Goal: Information Seeking & Learning: Compare options

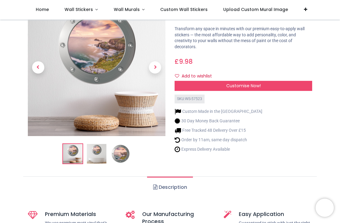
scroll to position [37, 0]
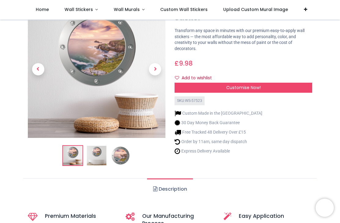
click at [116, 161] on img at bounding box center [121, 156] width 20 height 20
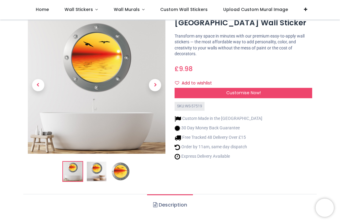
scroll to position [24, 0]
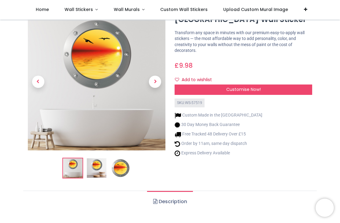
click at [118, 169] on img at bounding box center [121, 168] width 20 height 20
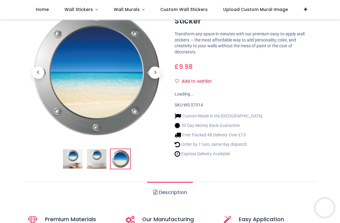
click at [90, 192] on ul "Description" at bounding box center [169, 193] width 293 height 22
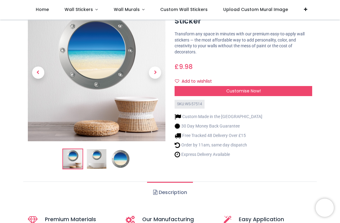
click at [120, 161] on img at bounding box center [121, 159] width 20 height 20
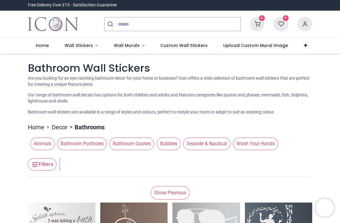
click at [138, 48] on link "Wall Murals" at bounding box center [129, 46] width 47 height 16
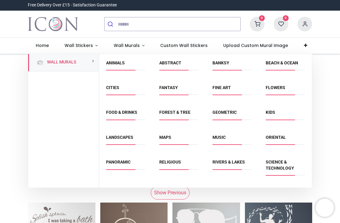
click at [115, 139] on link "Landscapes" at bounding box center [119, 137] width 27 height 5
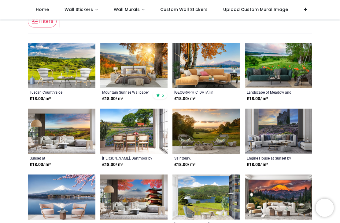
scroll to position [96, 0]
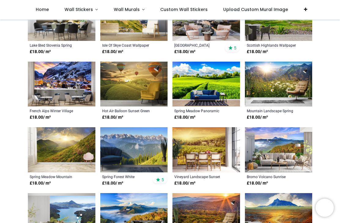
scroll to position [746, 0]
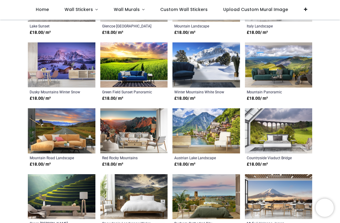
scroll to position [1000, 0]
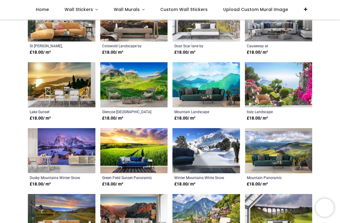
click at [265, 94] on img at bounding box center [278, 84] width 67 height 45
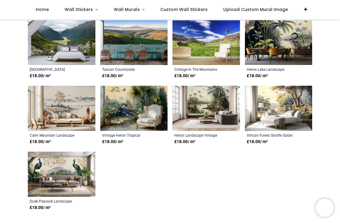
scroll to position [1470, 0]
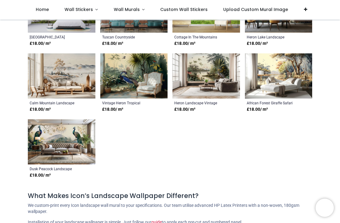
click at [139, 12] on link "Wall Murals" at bounding box center [129, 10] width 47 height 20
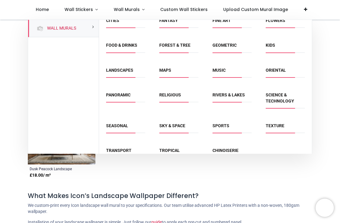
scroll to position [33, 0]
click at [279, 127] on link "Texture" at bounding box center [274, 126] width 19 height 5
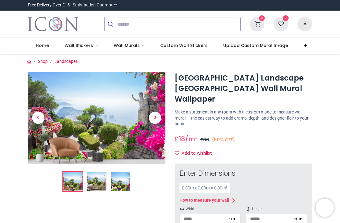
click at [118, 179] on img at bounding box center [121, 182] width 20 height 20
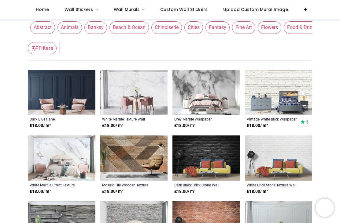
scroll to position [67, 0]
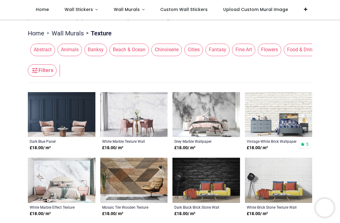
scroll to position [43, 0]
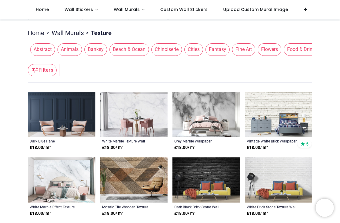
click at [109, 100] on img at bounding box center [133, 114] width 67 height 45
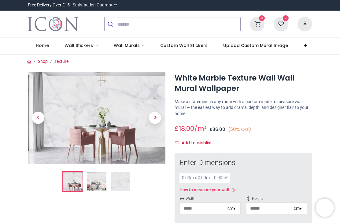
click at [116, 181] on img at bounding box center [121, 182] width 20 height 20
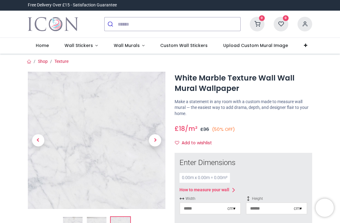
click at [39, 141] on span "Previous" at bounding box center [38, 140] width 12 height 12
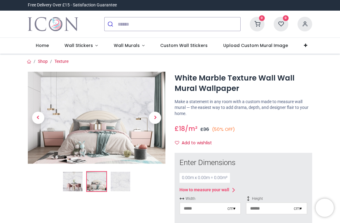
click at [56, 26] on img "Logo of Icon Wall Stickers" at bounding box center [53, 24] width 50 height 17
click at [119, 183] on img at bounding box center [121, 182] width 20 height 20
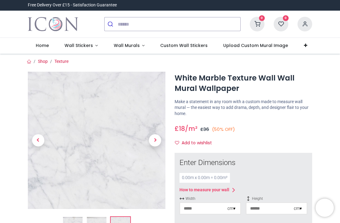
click at [62, 121] on img at bounding box center [96, 140] width 137 height 137
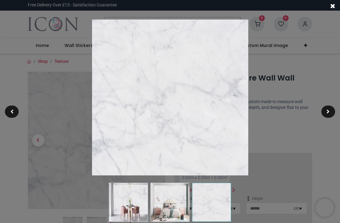
click at [48, 66] on div at bounding box center [170, 111] width 340 height 223
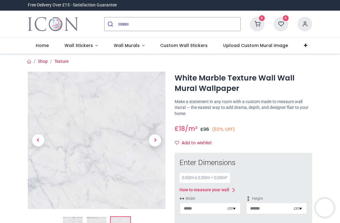
click at [37, 130] on link at bounding box center [38, 141] width 21 height 96
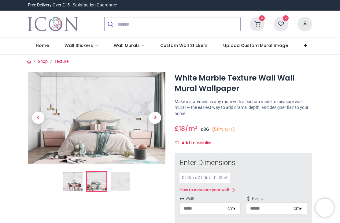
click at [38, 118] on span "Previous" at bounding box center [38, 118] width 12 height 12
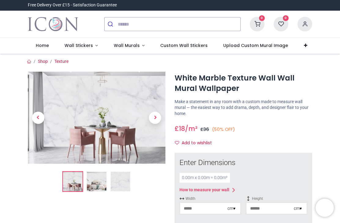
click at [126, 50] on link "Wall Murals" at bounding box center [129, 46] width 47 height 16
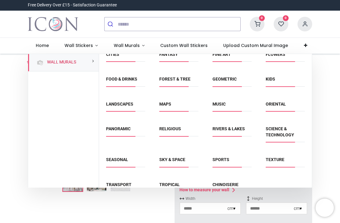
scroll to position [33, 0]
click at [225, 131] on link "Rivers & Lakes" at bounding box center [228, 129] width 32 height 5
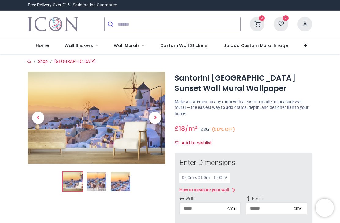
click at [89, 185] on img at bounding box center [97, 182] width 20 height 20
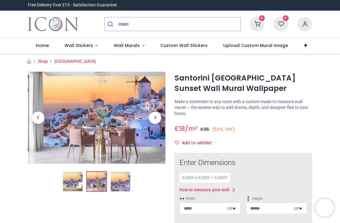
click at [119, 186] on img at bounding box center [121, 182] width 20 height 20
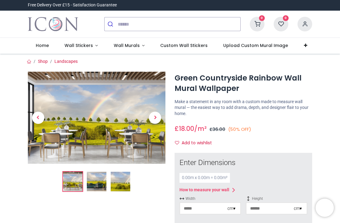
click at [116, 180] on img at bounding box center [121, 182] width 20 height 20
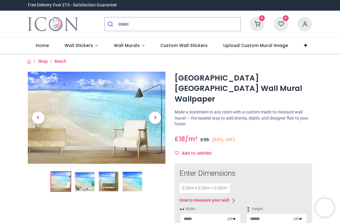
click at [130, 178] on img at bounding box center [132, 182] width 20 height 20
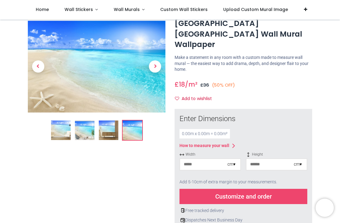
scroll to position [22, 0]
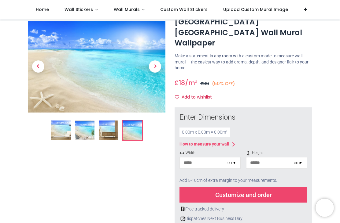
click at [39, 104] on img at bounding box center [96, 67] width 137 height 92
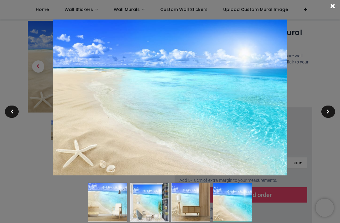
click at [35, 140] on div at bounding box center [170, 111] width 340 height 223
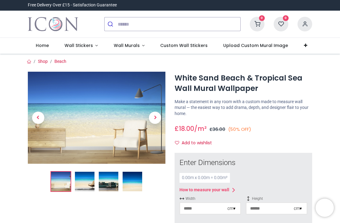
click at [130, 181] on img at bounding box center [132, 182] width 20 height 20
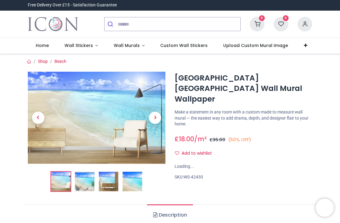
click at [108, 181] on div at bounding box center [96, 134] width 147 height 125
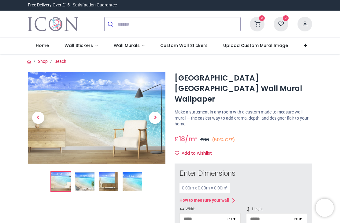
click at [130, 185] on img at bounding box center [132, 182] width 20 height 20
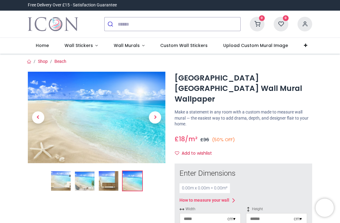
click at [58, 183] on img at bounding box center [61, 181] width 20 height 20
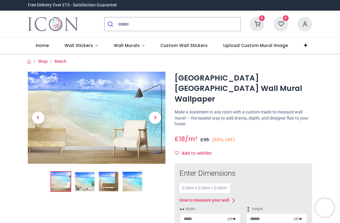
click at [128, 191] on img at bounding box center [132, 182] width 20 height 20
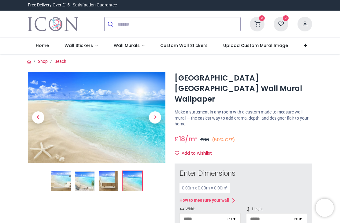
click at [108, 184] on img at bounding box center [109, 181] width 20 height 20
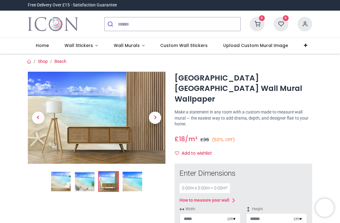
click at [80, 185] on img at bounding box center [85, 182] width 20 height 20
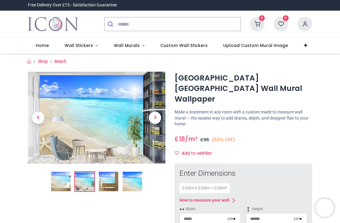
click at [66, 180] on img at bounding box center [61, 182] width 20 height 20
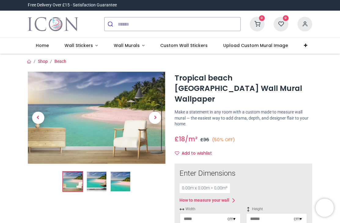
click at [119, 177] on img at bounding box center [121, 182] width 20 height 20
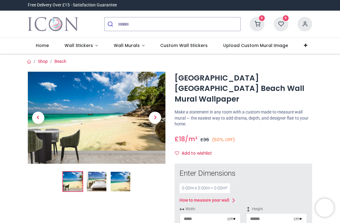
click at [116, 185] on img at bounding box center [121, 182] width 20 height 20
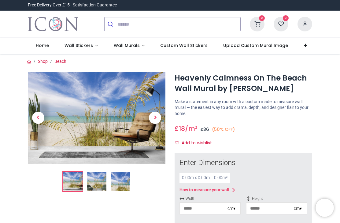
click at [115, 185] on img at bounding box center [121, 182] width 20 height 20
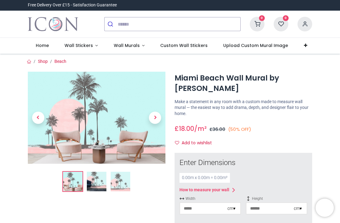
click at [111, 180] on img at bounding box center [121, 182] width 20 height 20
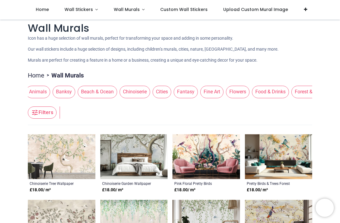
scroll to position [0, 39]
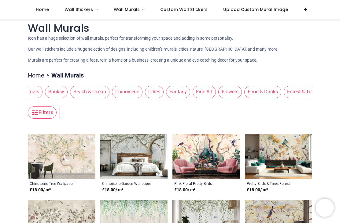
click at [125, 96] on span "Chinoiserie" at bounding box center [127, 92] width 31 height 12
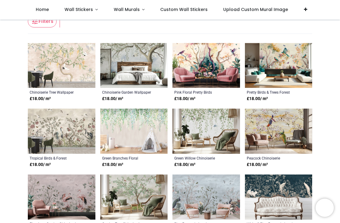
scroll to position [95, 0]
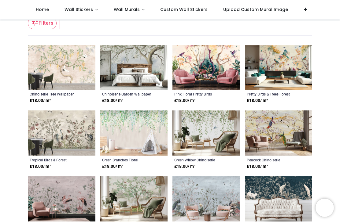
click at [261, 64] on img at bounding box center [278, 67] width 67 height 45
click at [186, 63] on img at bounding box center [205, 67] width 67 height 45
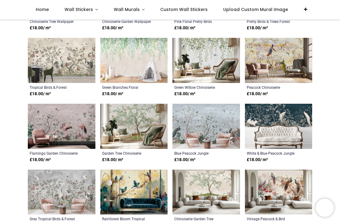
scroll to position [168, 0]
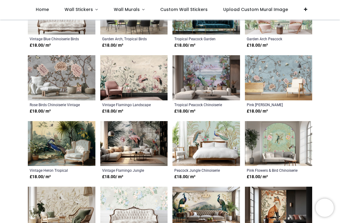
scroll to position [414, 0]
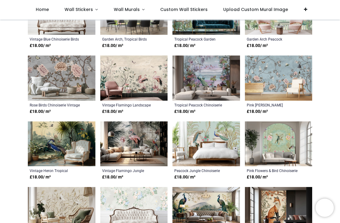
click at [186, 78] on img at bounding box center [205, 78] width 67 height 45
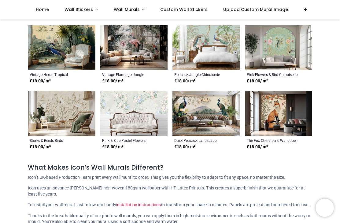
scroll to position [495, 0]
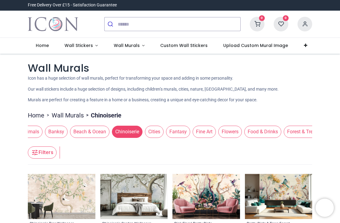
click at [230, 133] on span "Flowers" at bounding box center [230, 132] width 24 height 12
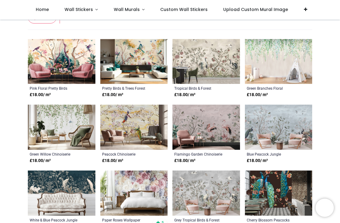
scroll to position [102, 0]
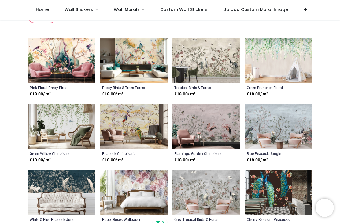
click at [259, 56] on img at bounding box center [278, 60] width 67 height 45
click at [66, 118] on img at bounding box center [61, 126] width 67 height 45
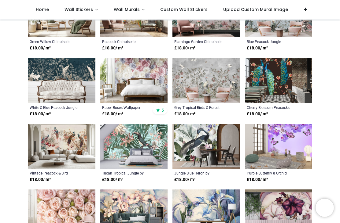
scroll to position [202, 0]
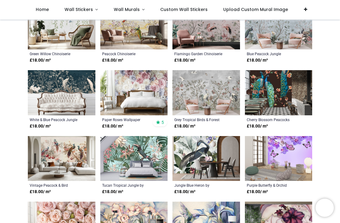
click at [116, 91] on img at bounding box center [133, 92] width 67 height 45
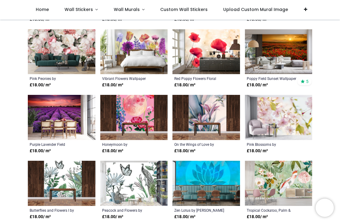
scroll to position [506, 0]
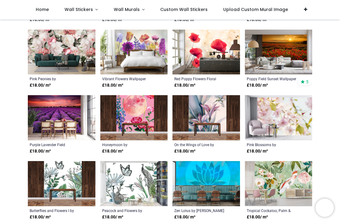
click at [266, 122] on img at bounding box center [278, 117] width 67 height 45
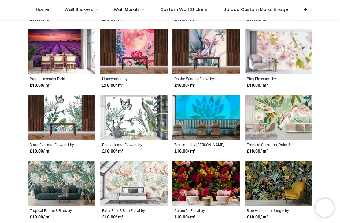
scroll to position [586, 0]
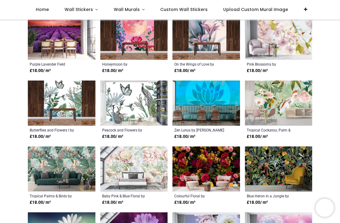
click at [188, 111] on img at bounding box center [205, 103] width 67 height 45
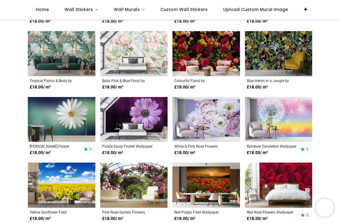
scroll to position [702, 0]
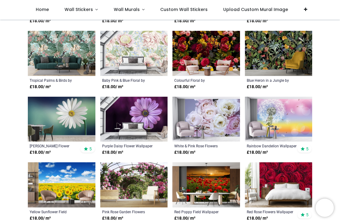
click at [49, 106] on img at bounding box center [61, 119] width 67 height 45
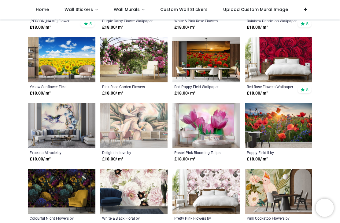
scroll to position [828, 0]
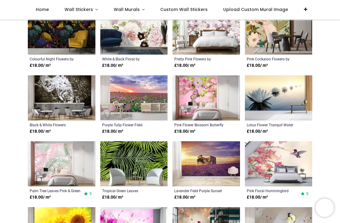
scroll to position [987, 0]
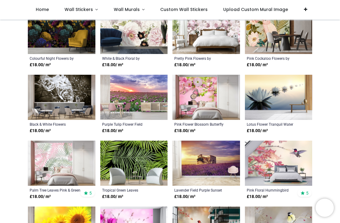
click at [254, 105] on img at bounding box center [278, 97] width 67 height 45
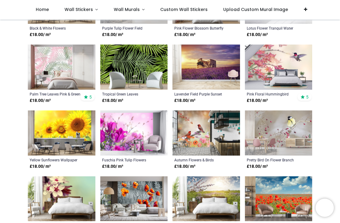
scroll to position [1085, 0]
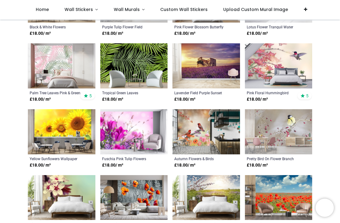
click at [43, 69] on img at bounding box center [61, 65] width 67 height 45
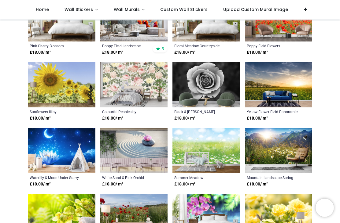
scroll to position [1274, 0]
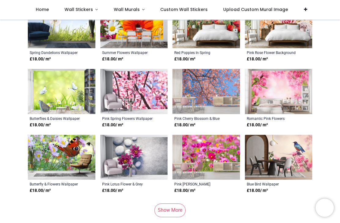
scroll to position [1794, 0]
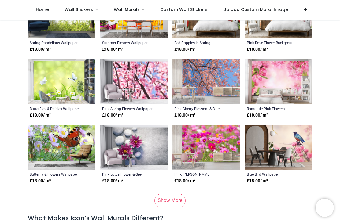
click at [171, 200] on link "Show More" at bounding box center [169, 200] width 31 height 13
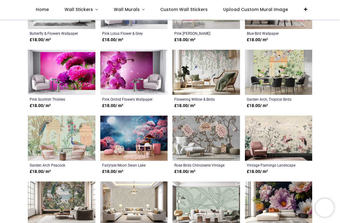
scroll to position [1935, 0]
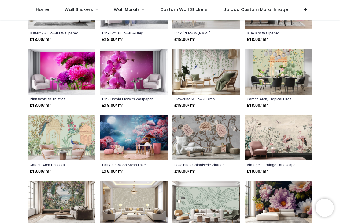
click at [180, 79] on img at bounding box center [205, 71] width 67 height 45
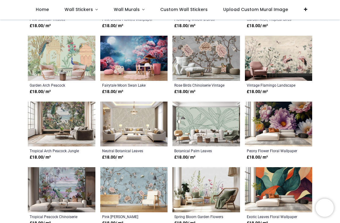
scroll to position [2015, 0]
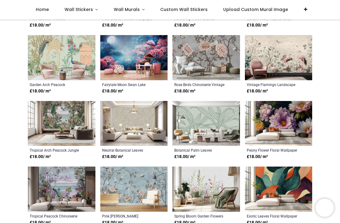
click at [113, 113] on img at bounding box center [133, 123] width 67 height 45
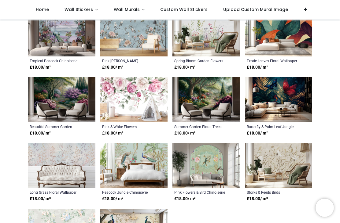
scroll to position [2171, 0]
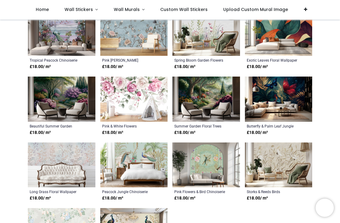
click at [112, 100] on img at bounding box center [133, 99] width 67 height 45
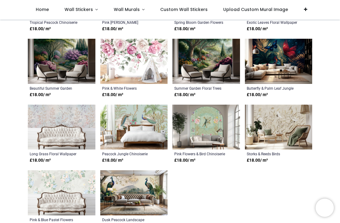
scroll to position [2239, 0]
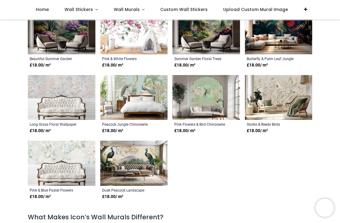
click at [52, 85] on img at bounding box center [61, 97] width 67 height 45
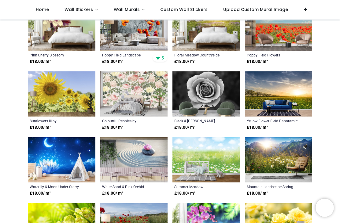
scroll to position [1253, 0]
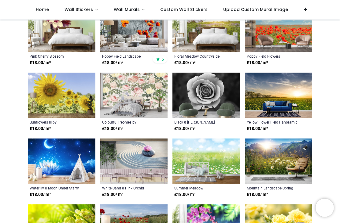
click at [121, 162] on img at bounding box center [133, 161] width 67 height 45
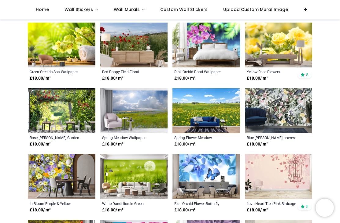
scroll to position [1437, 0]
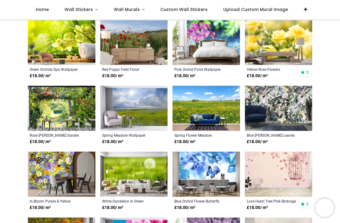
click at [35, 111] on img at bounding box center [61, 108] width 67 height 45
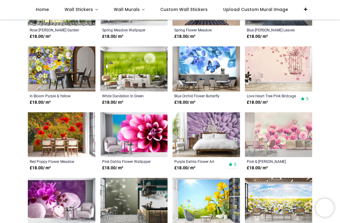
scroll to position [1576, 0]
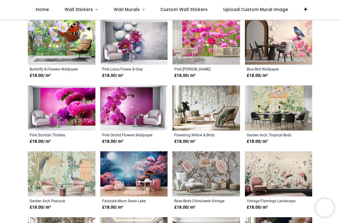
scroll to position [1900, 0]
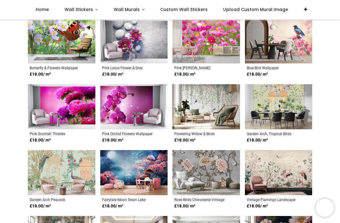
click at [199, 114] on img at bounding box center [205, 106] width 67 height 45
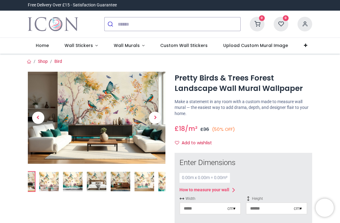
click at [140, 183] on img at bounding box center [144, 182] width 20 height 20
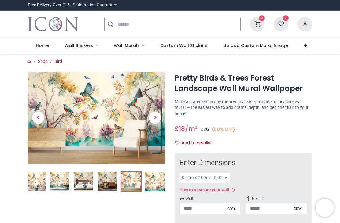
click at [156, 185] on img at bounding box center [155, 182] width 20 height 20
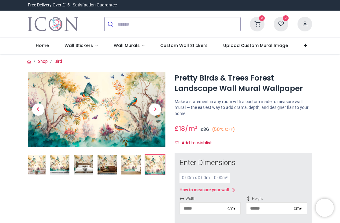
click at [54, 115] on img at bounding box center [96, 109] width 137 height 75
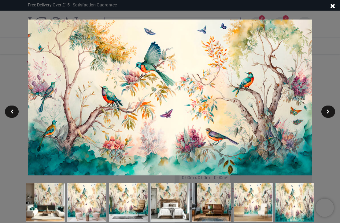
click at [332, 6] on span at bounding box center [332, 6] width 5 height 6
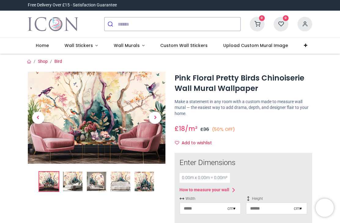
click at [143, 183] on img at bounding box center [144, 182] width 20 height 20
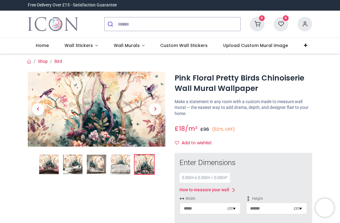
click at [59, 98] on img at bounding box center [96, 109] width 137 height 75
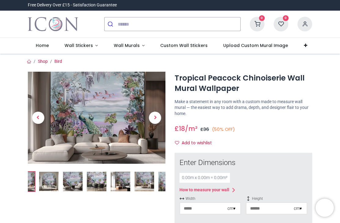
click at [159, 186] on img at bounding box center [168, 182] width 20 height 20
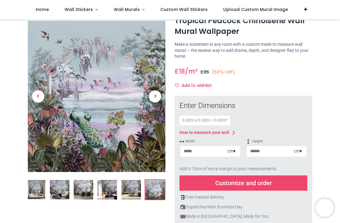
scroll to position [22, 0]
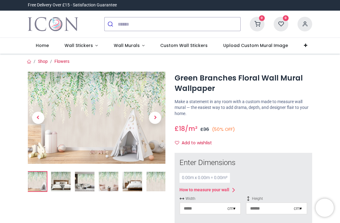
click at [154, 180] on img at bounding box center [156, 182] width 20 height 20
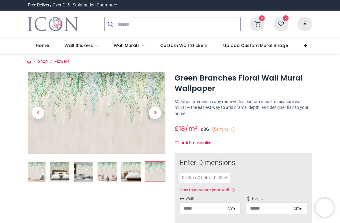
click at [73, 95] on img at bounding box center [96, 113] width 137 height 82
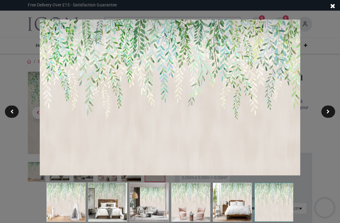
click at [8, 41] on div at bounding box center [170, 111] width 340 height 223
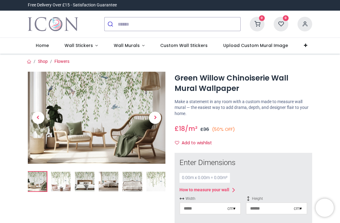
click at [136, 184] on img at bounding box center [132, 182] width 20 height 20
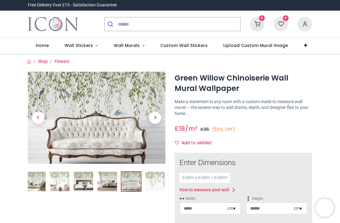
click at [151, 185] on img at bounding box center [155, 182] width 20 height 20
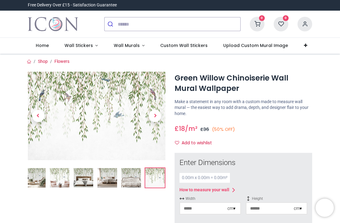
click at [65, 94] on img at bounding box center [96, 116] width 137 height 88
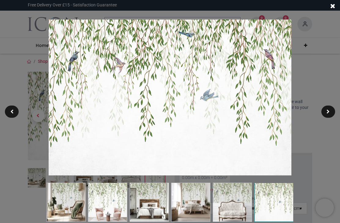
click at [23, 67] on div at bounding box center [170, 111] width 340 height 223
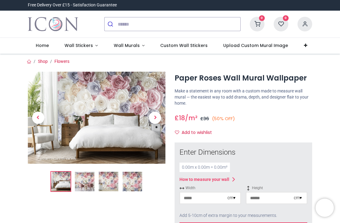
click at [113, 177] on img at bounding box center [109, 182] width 20 height 20
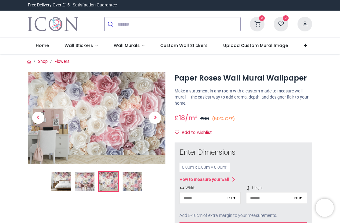
click at [129, 185] on img at bounding box center [132, 182] width 20 height 20
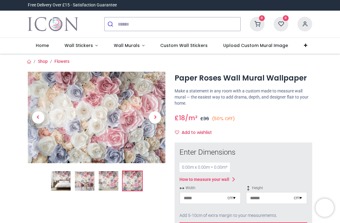
click at [100, 140] on img at bounding box center [96, 118] width 137 height 92
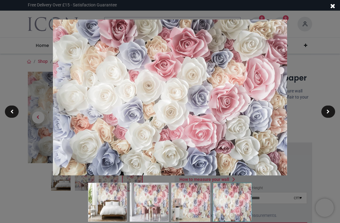
click at [17, 65] on div at bounding box center [170, 111] width 340 height 223
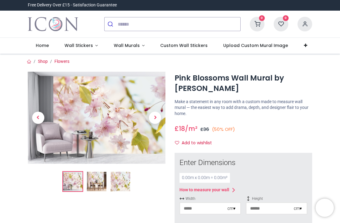
click at [118, 179] on img at bounding box center [121, 182] width 20 height 20
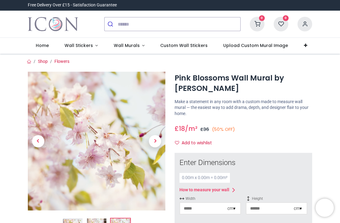
click at [91, 122] on img at bounding box center [96, 141] width 137 height 139
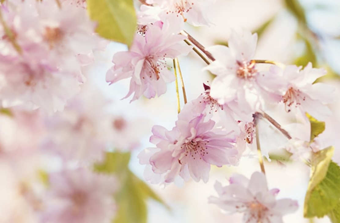
click at [93, 26] on img at bounding box center [170, 98] width 154 height 156
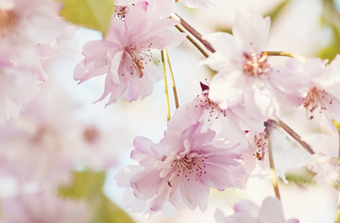
click at [70, 26] on img at bounding box center [170, 97] width 201 height 203
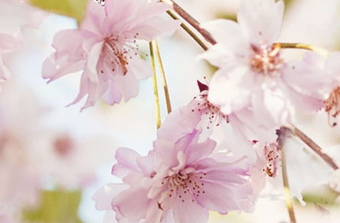
click at [46, 19] on img at bounding box center [169, 98] width 247 height 250
click at [46, 18] on img at bounding box center [169, 98] width 247 height 250
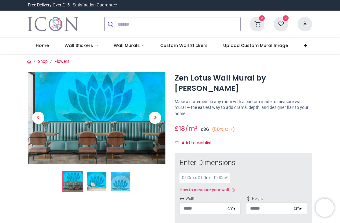
click at [102, 178] on img at bounding box center [97, 182] width 20 height 20
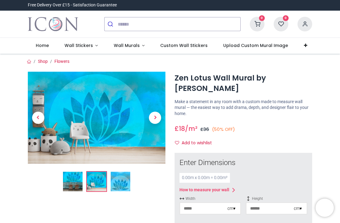
click at [122, 180] on img at bounding box center [121, 182] width 20 height 20
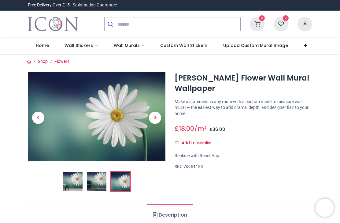
click at [81, 179] on img at bounding box center [73, 182] width 20 height 20
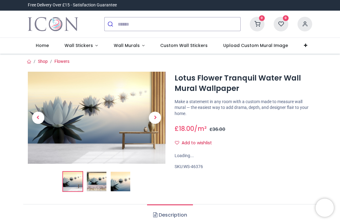
click at [78, 182] on img at bounding box center [73, 182] width 20 height 20
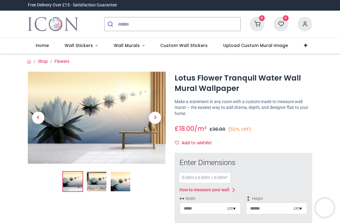
click at [116, 185] on img at bounding box center [121, 182] width 20 height 20
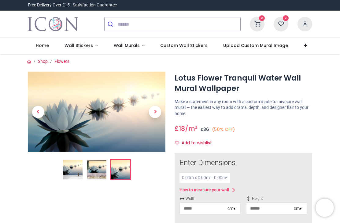
click at [99, 172] on img at bounding box center [97, 170] width 20 height 20
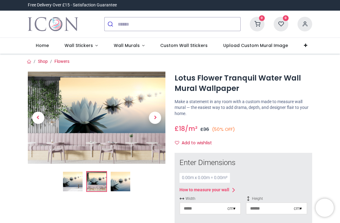
click at [122, 184] on img at bounding box center [121, 182] width 20 height 20
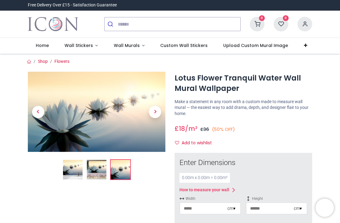
click at [90, 124] on img at bounding box center [96, 112] width 137 height 80
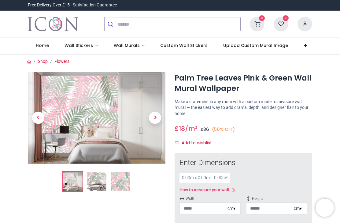
click at [119, 179] on img at bounding box center [121, 182] width 20 height 20
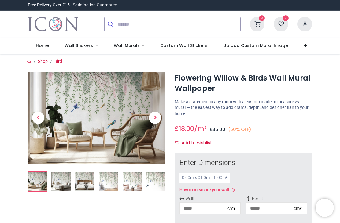
click at [153, 178] on img at bounding box center [156, 182] width 20 height 20
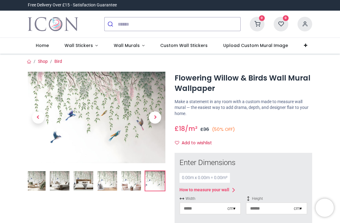
click at [55, 93] on img at bounding box center [96, 118] width 137 height 92
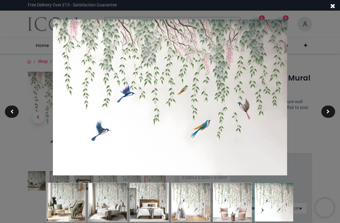
click at [26, 46] on div at bounding box center [170, 111] width 340 height 223
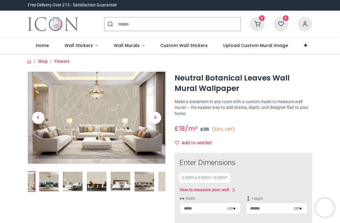
click at [101, 185] on img at bounding box center [97, 182] width 20 height 20
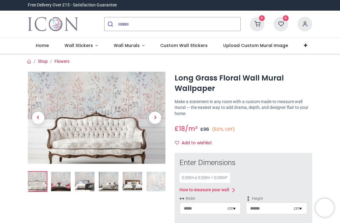
click at [152, 180] on img at bounding box center [156, 182] width 20 height 20
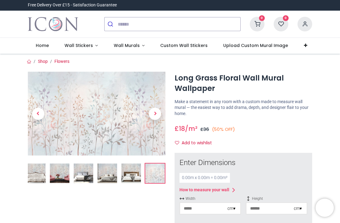
click at [90, 123] on img at bounding box center [96, 114] width 137 height 84
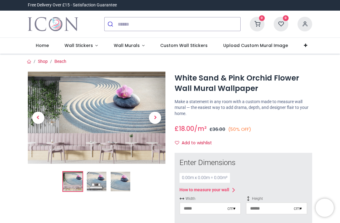
click at [122, 178] on img at bounding box center [121, 182] width 20 height 20
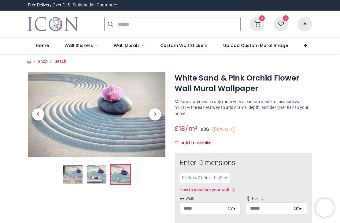
click at [81, 122] on img at bounding box center [96, 114] width 137 height 85
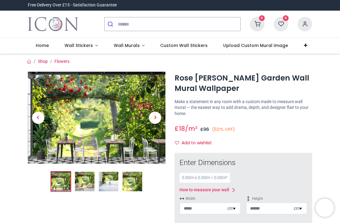
click at [127, 185] on img at bounding box center [132, 182] width 20 height 20
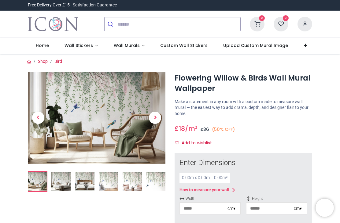
click at [146, 180] on img at bounding box center [156, 182] width 20 height 20
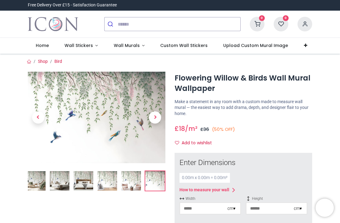
click at [108, 177] on img at bounding box center [107, 181] width 20 height 20
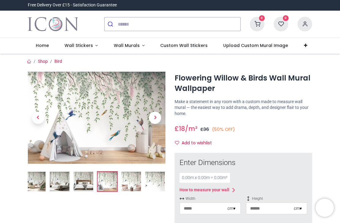
click at [36, 184] on img at bounding box center [36, 182] width 20 height 20
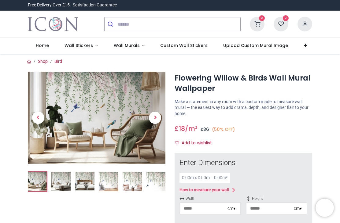
click at [55, 178] on img at bounding box center [61, 182] width 20 height 20
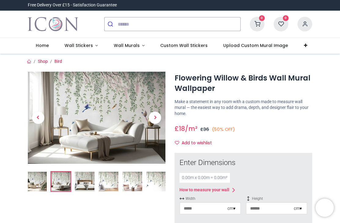
click at [79, 176] on img at bounding box center [85, 182] width 20 height 20
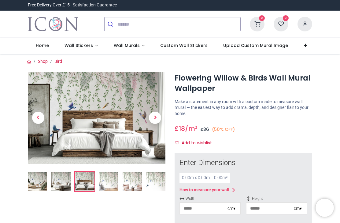
click at [102, 180] on img at bounding box center [109, 182] width 20 height 20
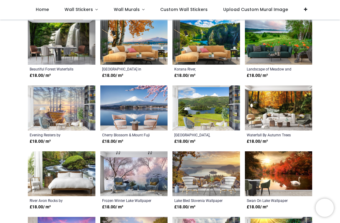
scroll to position [206, 0]
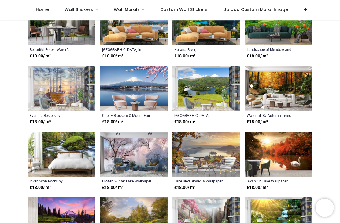
click at [52, 75] on img at bounding box center [61, 88] width 67 height 45
click at [48, 76] on img at bounding box center [61, 88] width 67 height 45
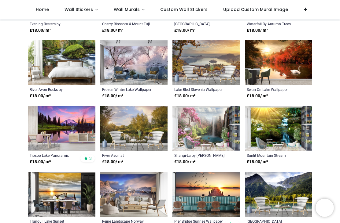
scroll to position [334, 0]
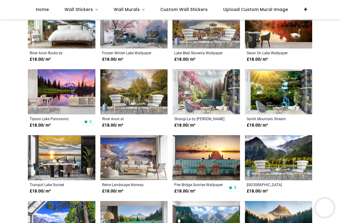
click at [113, 92] on img at bounding box center [133, 91] width 67 height 45
click at [180, 101] on img at bounding box center [205, 91] width 67 height 45
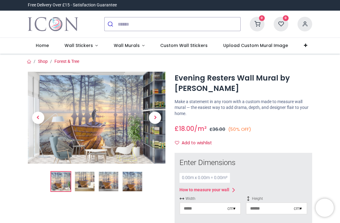
click at [129, 180] on img at bounding box center [132, 182] width 20 height 20
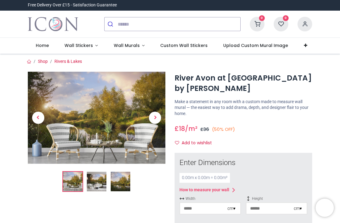
click at [115, 185] on img at bounding box center [121, 182] width 20 height 20
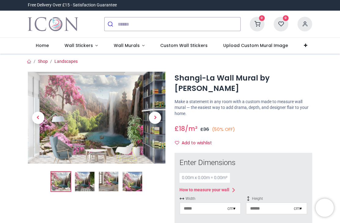
click at [132, 183] on img at bounding box center [132, 182] width 20 height 20
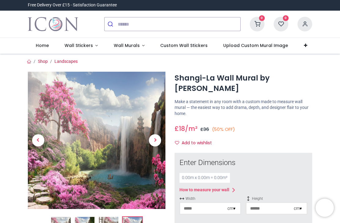
click at [52, 90] on img at bounding box center [96, 140] width 137 height 137
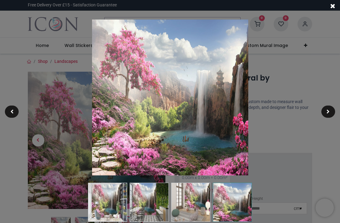
click at [46, 43] on div at bounding box center [170, 111] width 340 height 223
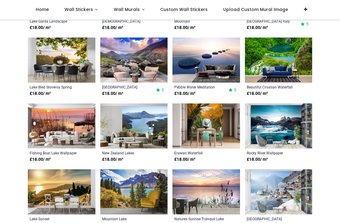
scroll to position [564, 0]
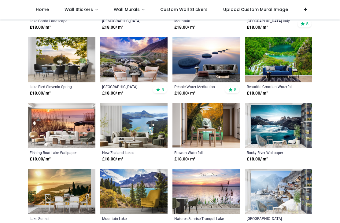
click at [180, 55] on img at bounding box center [205, 59] width 67 height 45
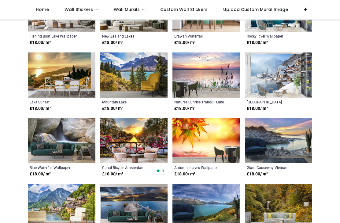
scroll to position [681, 0]
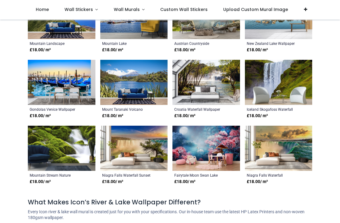
scroll to position [1081, 0]
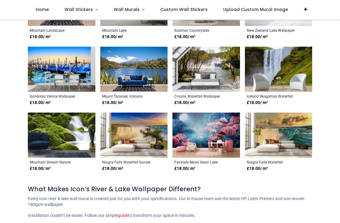
click at [185, 69] on img at bounding box center [205, 69] width 67 height 45
click at [120, 122] on img at bounding box center [133, 135] width 67 height 45
click at [261, 126] on img at bounding box center [278, 135] width 67 height 45
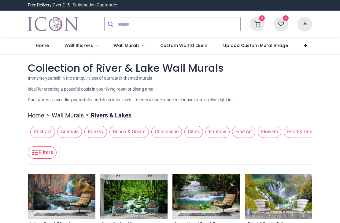
click at [43, 129] on span "Abstract" at bounding box center [42, 132] width 25 height 12
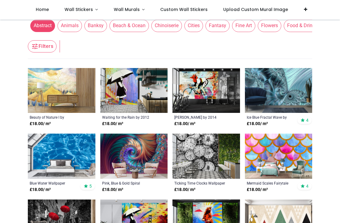
scroll to position [92, 0]
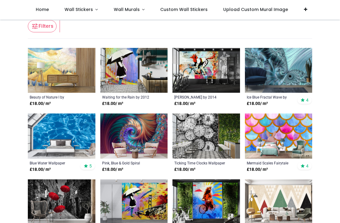
click at [48, 131] on img at bounding box center [61, 136] width 67 height 45
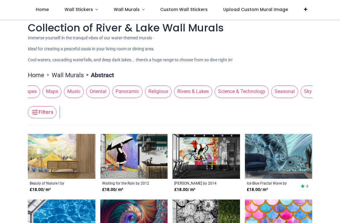
scroll to position [0, 404]
click at [81, 92] on span "Music" at bounding box center [73, 92] width 20 height 12
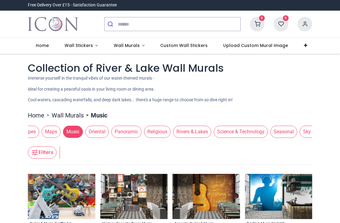
click at [100, 129] on span "Oriental" at bounding box center [97, 132] width 24 height 12
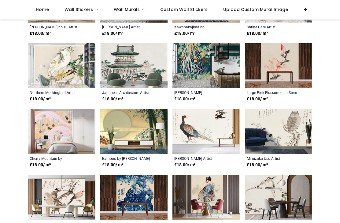
scroll to position [498, 0]
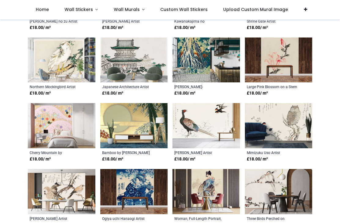
click at [115, 116] on img at bounding box center [133, 125] width 67 height 45
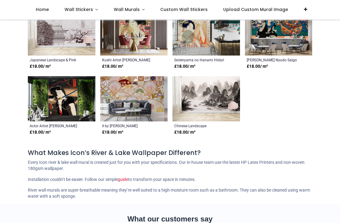
scroll to position [789, 0]
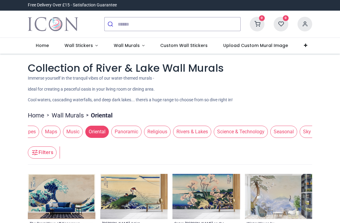
scroll to position [-16, 0]
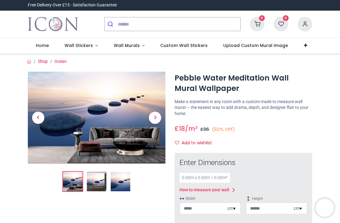
click at [120, 177] on img at bounding box center [121, 182] width 20 height 20
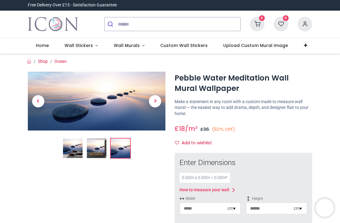
click at [92, 94] on img at bounding box center [96, 101] width 137 height 59
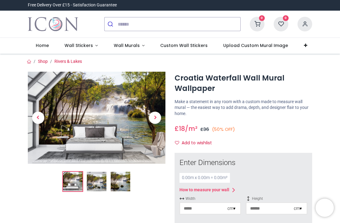
click at [121, 188] on img at bounding box center [121, 182] width 20 height 20
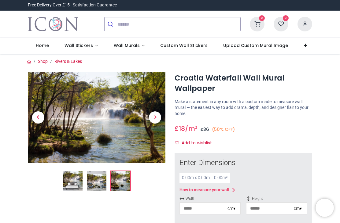
click at [73, 97] on img at bounding box center [96, 118] width 137 height 92
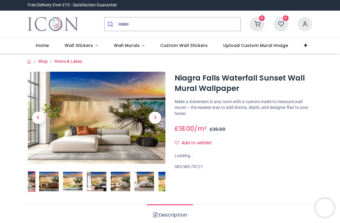
click at [152, 179] on img at bounding box center [144, 182] width 20 height 20
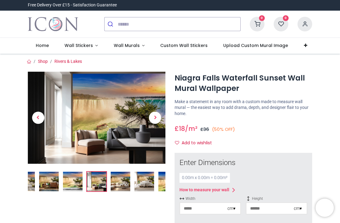
click at [160, 181] on img at bounding box center [168, 182] width 20 height 20
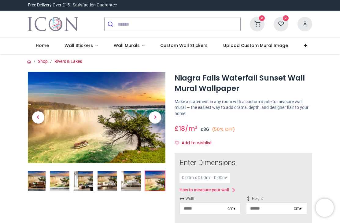
click at [110, 146] on img at bounding box center [96, 118] width 137 height 92
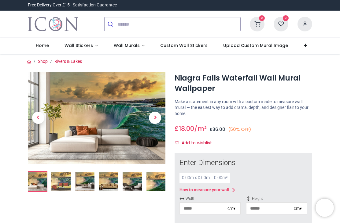
click at [155, 188] on img at bounding box center [156, 182] width 20 height 20
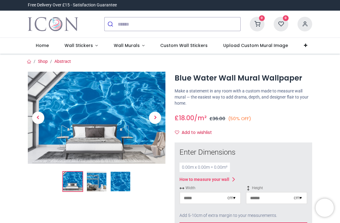
click at [122, 188] on img at bounding box center [121, 182] width 20 height 20
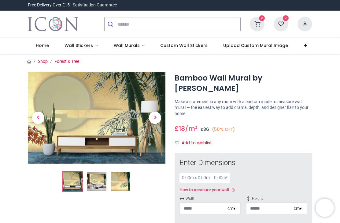
click at [115, 183] on img at bounding box center [121, 182] width 20 height 20
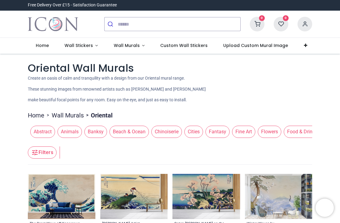
click at [60, 77] on p "Create an oasis of calm and tranquility with a design from our Oriental mural r…" at bounding box center [170, 78] width 284 height 6
click at [185, 134] on span "Sky & Space" at bounding box center [190, 132] width 34 height 12
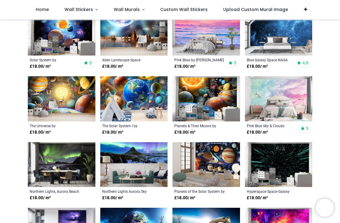
scroll to position [178, 0]
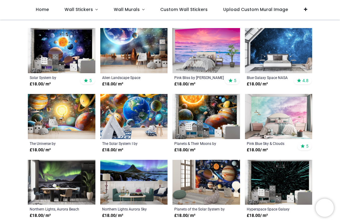
click at [195, 57] on img at bounding box center [205, 50] width 67 height 45
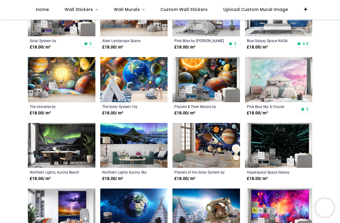
scroll to position [214, 0]
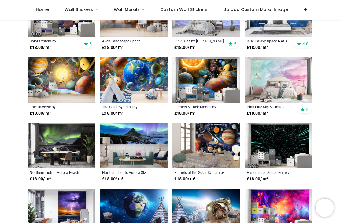
click at [263, 77] on img at bounding box center [278, 79] width 67 height 45
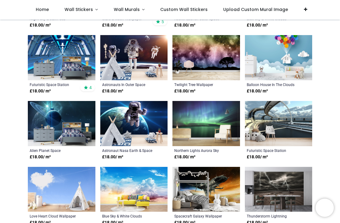
scroll to position [918, 0]
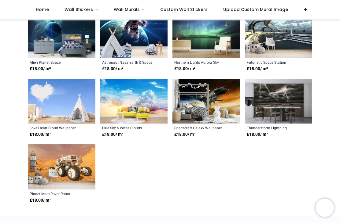
click at [49, 96] on img at bounding box center [61, 101] width 67 height 45
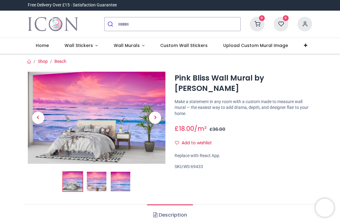
click at [87, 181] on img at bounding box center [97, 182] width 20 height 20
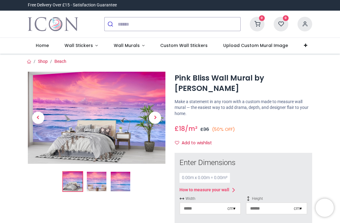
click at [120, 182] on img at bounding box center [121, 182] width 20 height 20
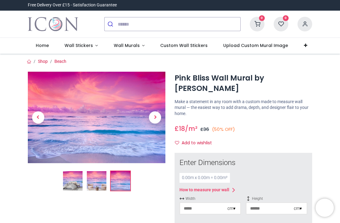
click at [89, 100] on img at bounding box center [96, 118] width 137 height 92
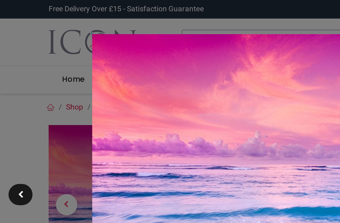
click at [26, 19] on div at bounding box center [170, 111] width 340 height 223
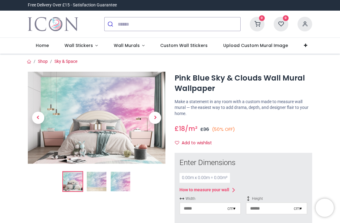
click at [116, 183] on img at bounding box center [121, 182] width 20 height 20
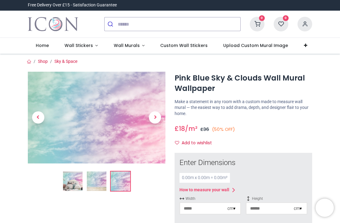
click at [102, 128] on img at bounding box center [96, 118] width 137 height 92
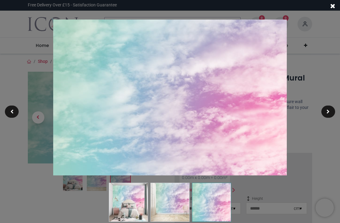
click at [30, 47] on div at bounding box center [170, 111] width 340 height 223
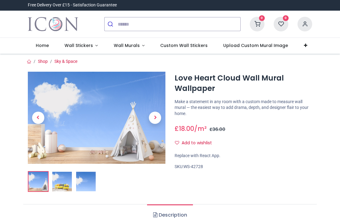
click at [87, 187] on img at bounding box center [86, 182] width 20 height 20
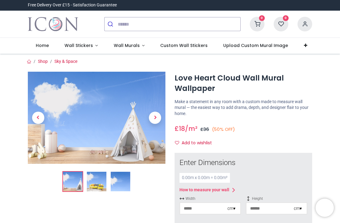
click at [111, 181] on img at bounding box center [121, 182] width 20 height 20
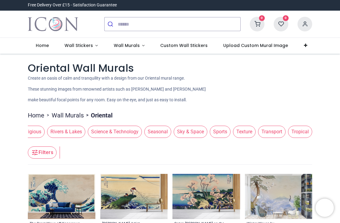
scroll to position [0, 544]
click at [242, 130] on span "Texture" at bounding box center [244, 132] width 23 height 12
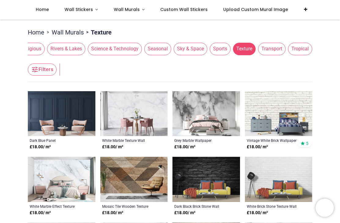
scroll to position [122, 0]
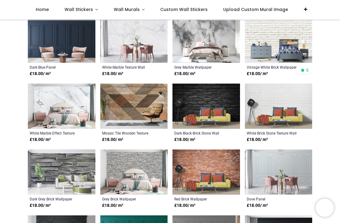
click at [64, 104] on img at bounding box center [61, 106] width 67 height 45
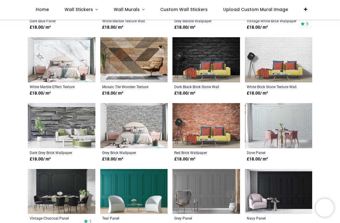
scroll to position [169, 0]
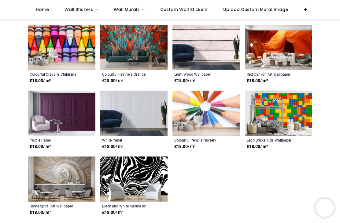
scroll to position [607, 0]
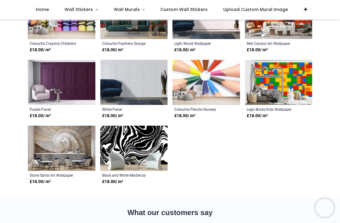
click at [107, 99] on img at bounding box center [133, 82] width 67 height 45
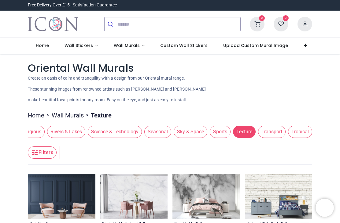
scroll to position [0, 544]
click at [301, 135] on span "Tropical" at bounding box center [300, 132] width 24 height 12
click at [298, 133] on span "Tropical" at bounding box center [300, 132] width 24 height 12
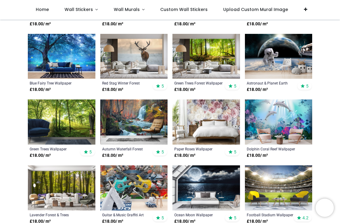
scroll to position [304, 0]
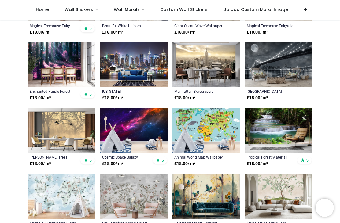
scroll to position [757, 0]
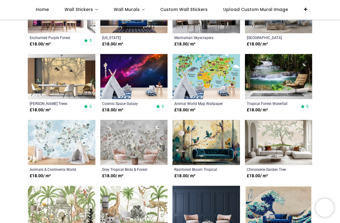
scroll to position [850, 0]
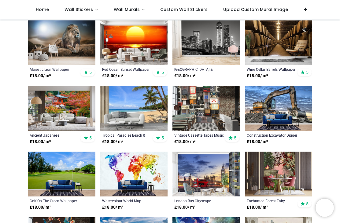
scroll to position [1325, 0]
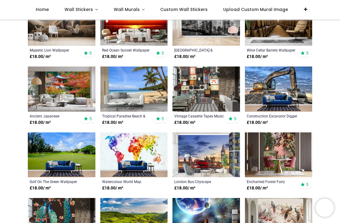
click at [150, 80] on img at bounding box center [133, 89] width 67 height 45
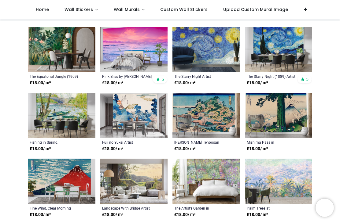
scroll to position [1630, 0]
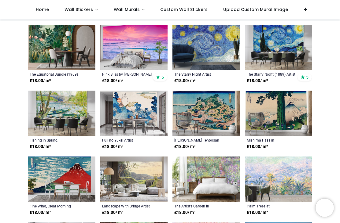
click at [44, 50] on img at bounding box center [61, 47] width 67 height 45
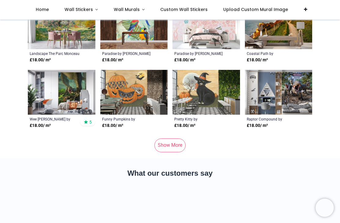
scroll to position [1849, 0]
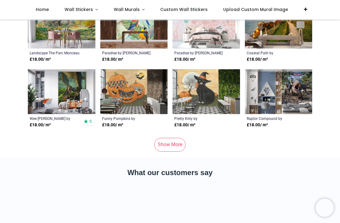
click at [166, 151] on link "Show More" at bounding box center [169, 144] width 31 height 13
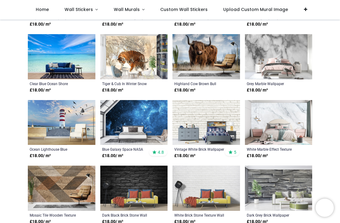
scroll to position [2033, 0]
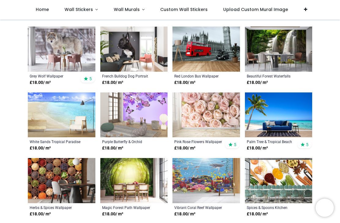
scroll to position [2485, 0]
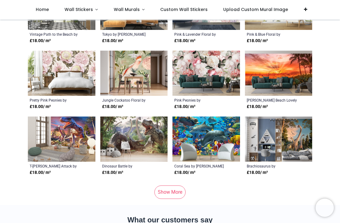
scroll to position [4112, 0]
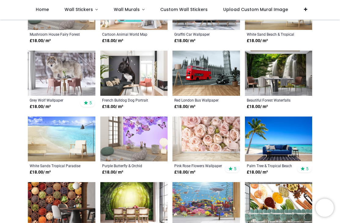
scroll to position [2472, 0]
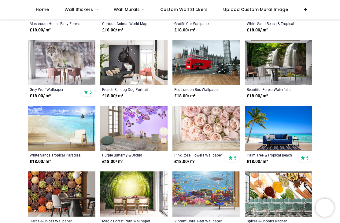
click at [56, 125] on img at bounding box center [61, 128] width 67 height 45
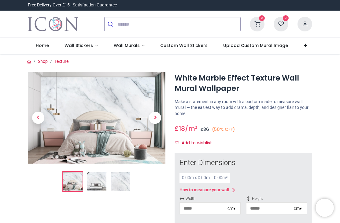
click at [118, 184] on img at bounding box center [121, 182] width 20 height 20
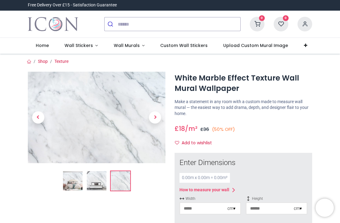
click at [95, 180] on img at bounding box center [97, 181] width 20 height 20
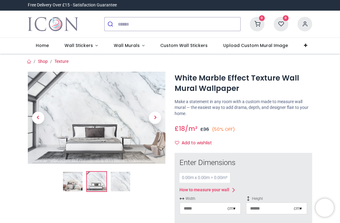
click at [74, 183] on img at bounding box center [73, 182] width 20 height 20
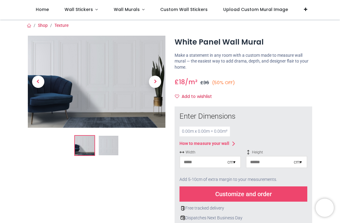
click at [106, 147] on img at bounding box center [109, 146] width 20 height 20
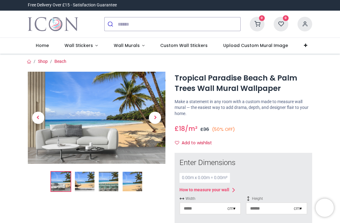
click at [113, 183] on img at bounding box center [109, 182] width 20 height 20
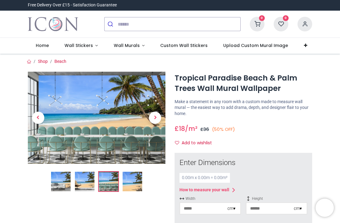
click at [129, 181] on img at bounding box center [132, 182] width 20 height 20
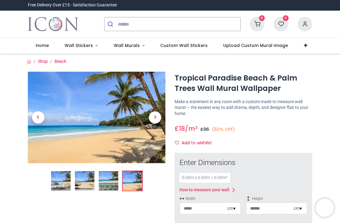
click at [128, 126] on img at bounding box center [96, 118] width 137 height 92
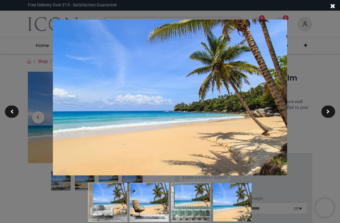
click at [334, 6] on span at bounding box center [332, 6] width 5 height 6
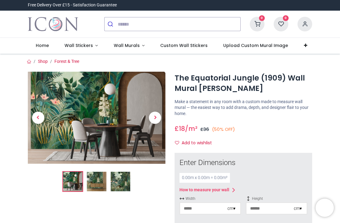
click at [118, 183] on img at bounding box center [121, 182] width 20 height 20
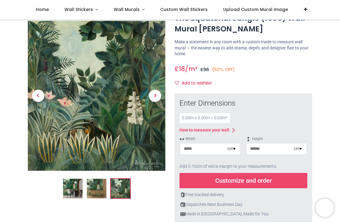
scroll to position [26, 0]
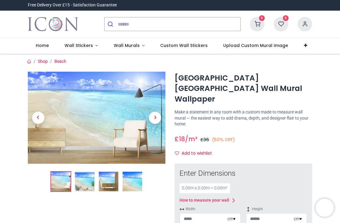
click at [130, 182] on img at bounding box center [132, 182] width 20 height 20
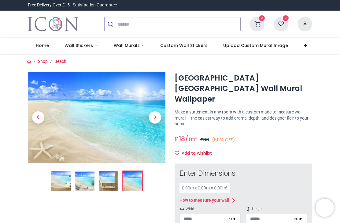
click at [59, 177] on img at bounding box center [61, 181] width 20 height 20
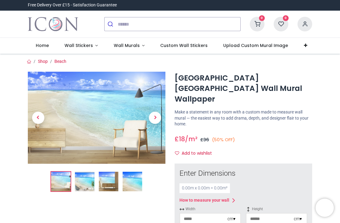
click at [83, 180] on img at bounding box center [85, 182] width 20 height 20
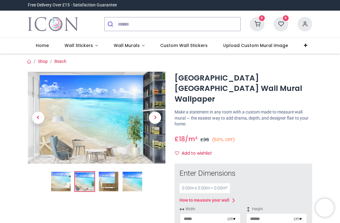
click at [133, 182] on img at bounding box center [132, 182] width 20 height 20
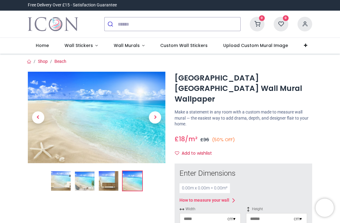
click at [87, 140] on img at bounding box center [96, 118] width 137 height 92
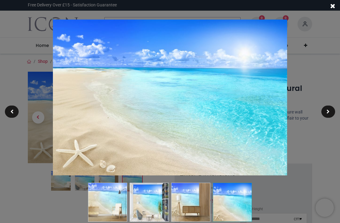
click at [32, 48] on div at bounding box center [170, 111] width 340 height 223
